Goal: Task Accomplishment & Management: Manage account settings

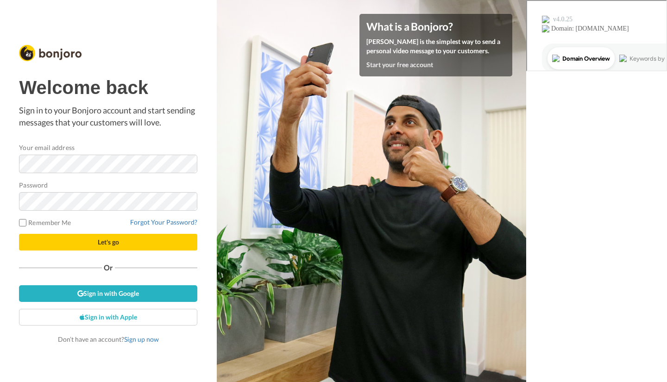
click at [526, 163] on com-1password-button at bounding box center [526, 191] width 0 height 382
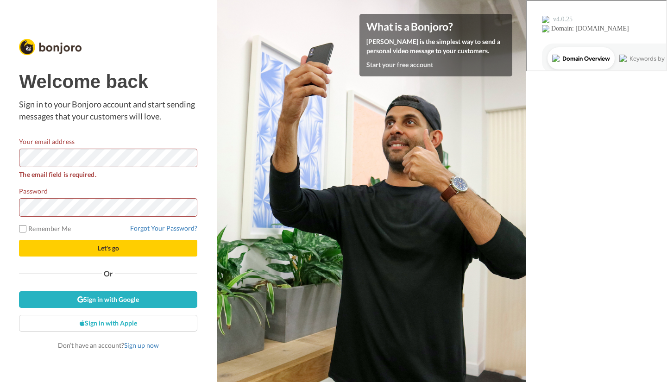
click at [181, 181] on form "Your email address The email field is required. Password Remember Me Forgot You…" at bounding box center [108, 197] width 178 height 120
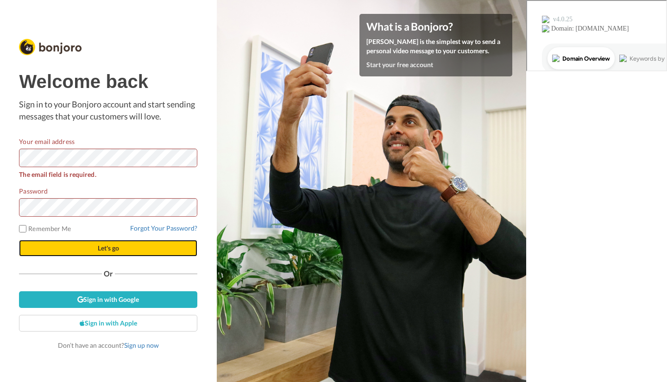
click at [105, 249] on button "Let's go" at bounding box center [108, 248] width 178 height 17
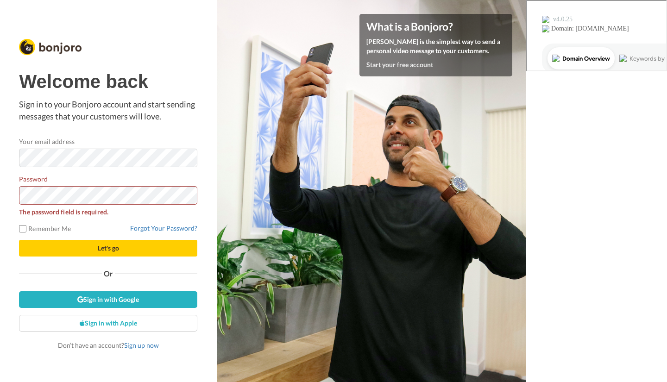
click at [165, 224] on div "Forgot Your Password?" at bounding box center [108, 228] width 178 height 9
click at [166, 229] on link "Forgot Your Password?" at bounding box center [163, 228] width 67 height 8
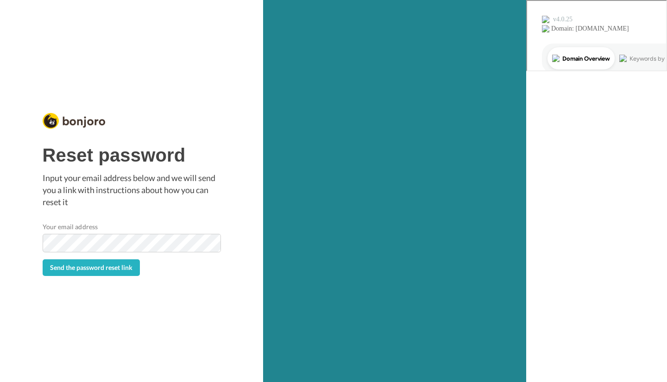
click at [43, 259] on button "Send the password reset link" at bounding box center [91, 267] width 97 height 17
click at [201, 311] on div "Reset password Input your email address below and we will send you a link with …" at bounding box center [131, 191] width 263 height 382
click at [133, 268] on span "Send the password reset link" at bounding box center [91, 268] width 82 height 8
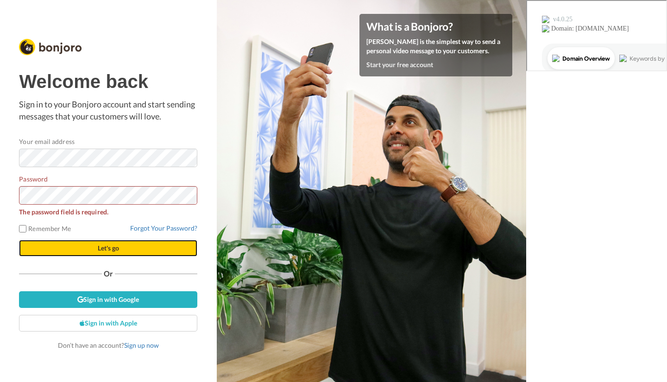
click at [147, 246] on button "Let's go" at bounding box center [108, 248] width 178 height 17
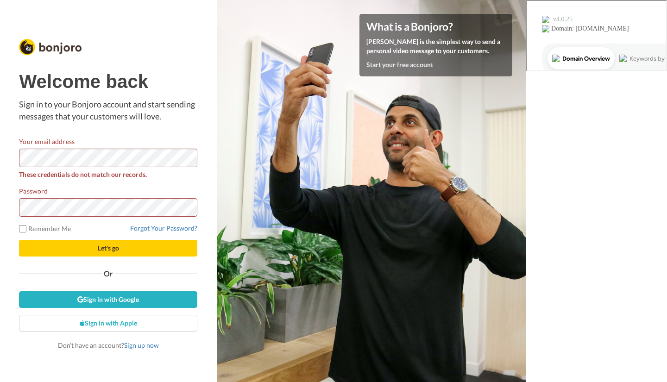
click at [195, 177] on span "These credentials do not match our records." at bounding box center [108, 175] width 178 height 10
click at [169, 228] on link "Forgot Your Password?" at bounding box center [163, 228] width 67 height 8
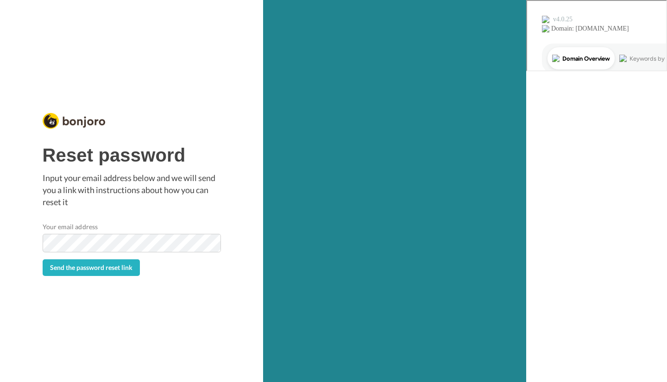
click at [224, 348] on div "Reset password Input your email address below and we will send you a link with …" at bounding box center [131, 191] width 263 height 382
click at [133, 271] on span "Send the password reset link" at bounding box center [91, 268] width 82 height 8
click at [202, 319] on div "Reset password Input your email address below and we will send you a link with …" at bounding box center [131, 191] width 263 height 382
click at [133, 270] on span "Send the password reset link" at bounding box center [91, 268] width 82 height 8
click at [43, 259] on button "Send the password reset link" at bounding box center [91, 267] width 97 height 17
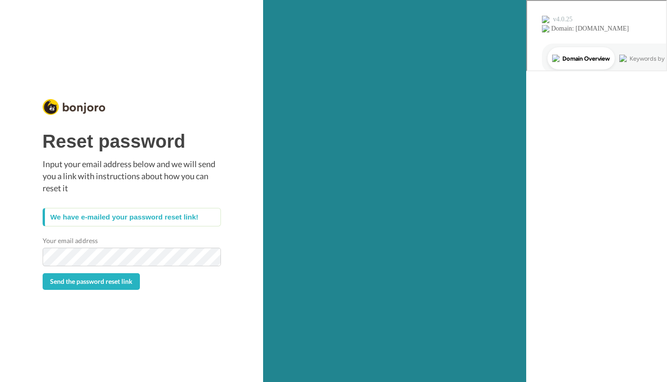
click at [136, 330] on div "Reset password Input your email address below and we will send you a link with …" at bounding box center [131, 191] width 263 height 382
click at [133, 279] on span "Send the password reset link" at bounding box center [91, 282] width 82 height 8
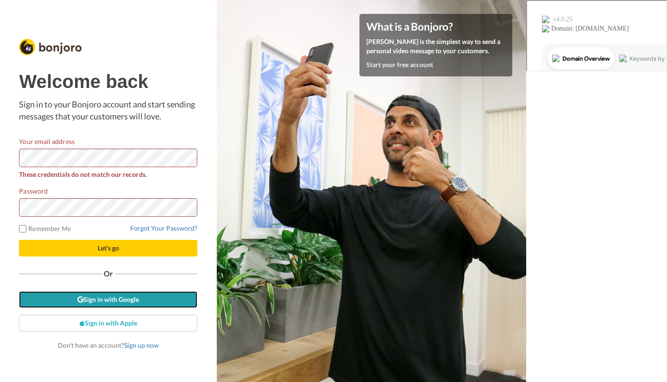
click at [108, 297] on link "Sign in with Google" at bounding box center [108, 299] width 178 height 17
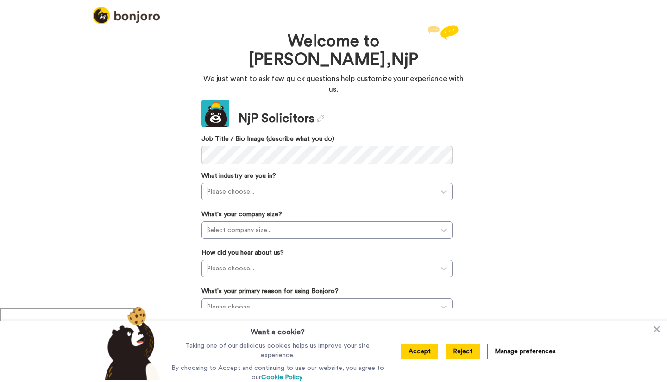
click at [464, 349] on button "Reject" at bounding box center [463, 352] width 34 height 16
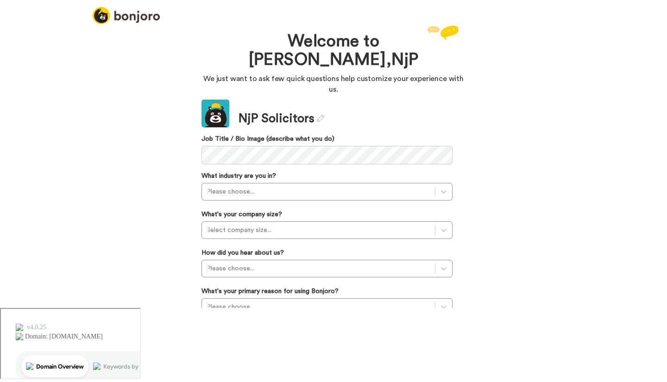
drag, startPoint x: 653, startPoint y: 0, endPoint x: 37, endPoint y: 218, distance: 653.7
click at [37, 218] on div "Welcome to Bonjoro, NjP We just want to ask few quick questions help customize …" at bounding box center [333, 165] width 667 height 285
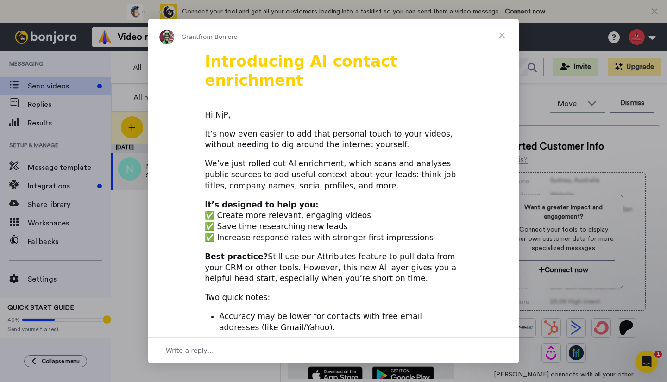
click at [502, 33] on span "Close" at bounding box center [502, 35] width 33 height 33
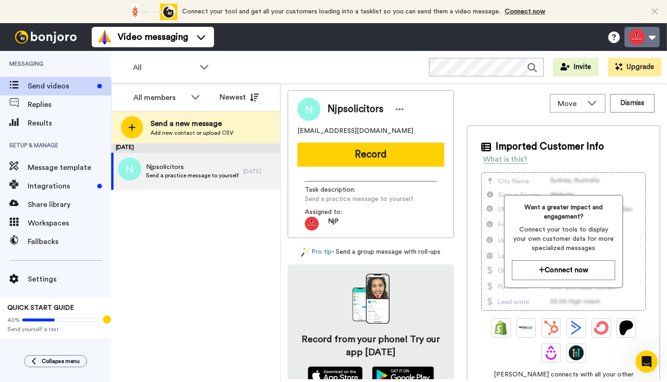
click at [651, 33] on button at bounding box center [642, 37] width 35 height 20
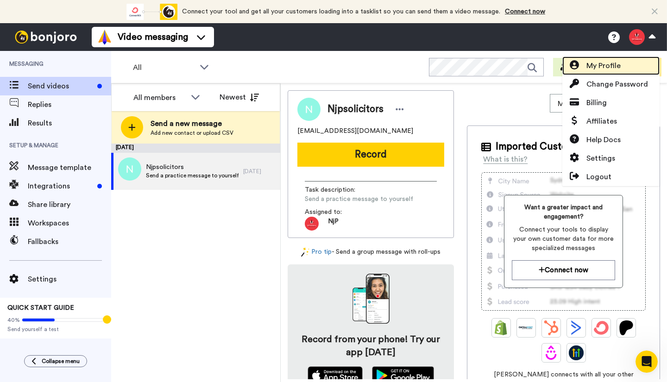
click at [606, 67] on span "My Profile" at bounding box center [604, 65] width 34 height 11
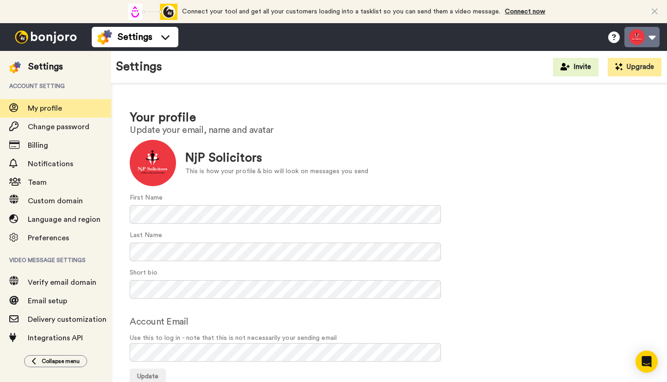
click at [652, 37] on button at bounding box center [642, 37] width 35 height 20
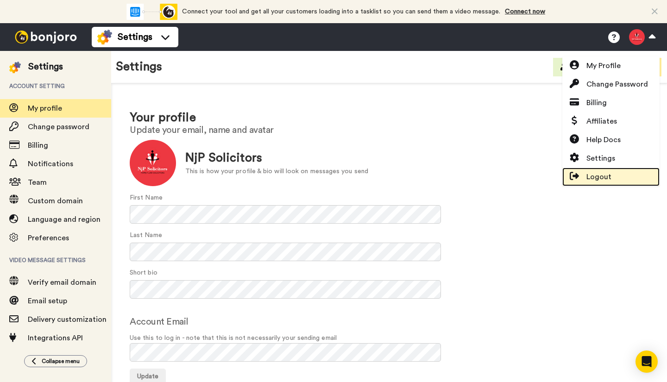
click at [598, 174] on span "Logout" at bounding box center [599, 176] width 25 height 11
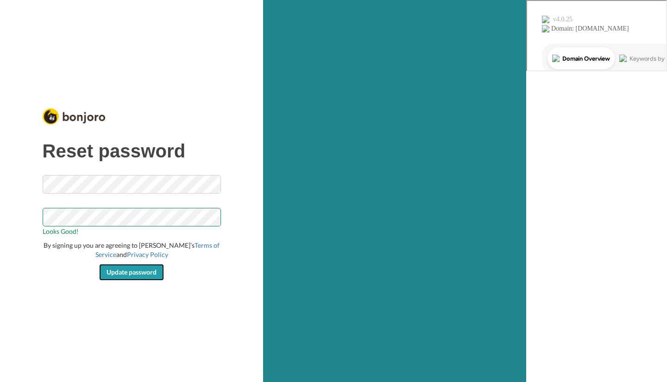
click at [157, 271] on span "Update password" at bounding box center [132, 272] width 50 height 8
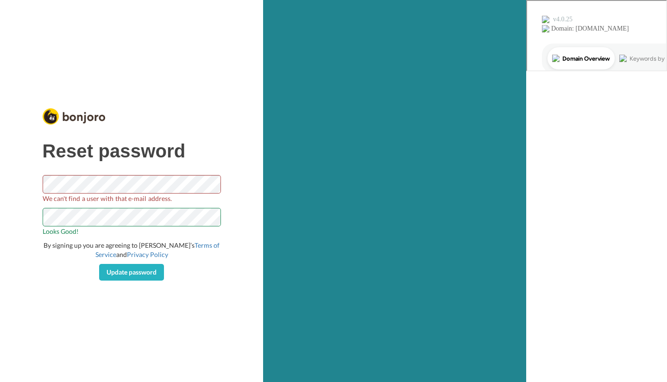
click at [199, 205] on form "We can't find a user with that e-mail address. Looks Good! By signing up you ar…" at bounding box center [132, 228] width 178 height 106
click at [157, 271] on span "Update password" at bounding box center [132, 272] width 50 height 8
